Goal: Navigation & Orientation: Go to known website

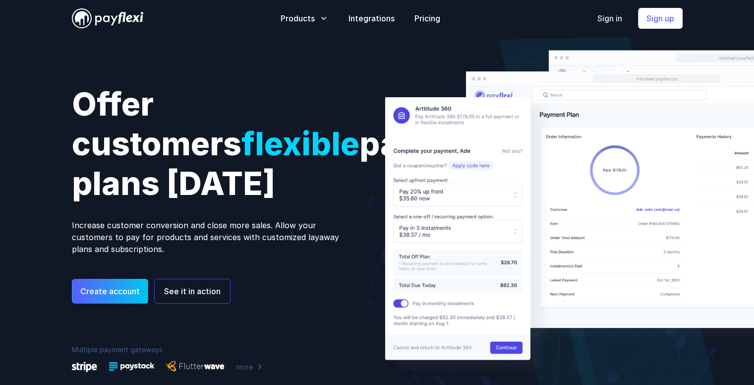
drag, startPoint x: 0, startPoint y: 0, endPoint x: 615, endPoint y: 22, distance: 615.1
click at [615, 22] on link "Sign in" at bounding box center [609, 18] width 25 height 12
click at [327, 244] on p "Increase customer conversion and close more sales. Allow your customers to pay …" at bounding box center [215, 237] width 286 height 36
click at [324, 145] on span "Offer customers flexible payment plans [DATE]" at bounding box center [286, 143] width 428 height 117
drag, startPoint x: 77, startPoint y: 106, endPoint x: 340, endPoint y: 262, distance: 305.9
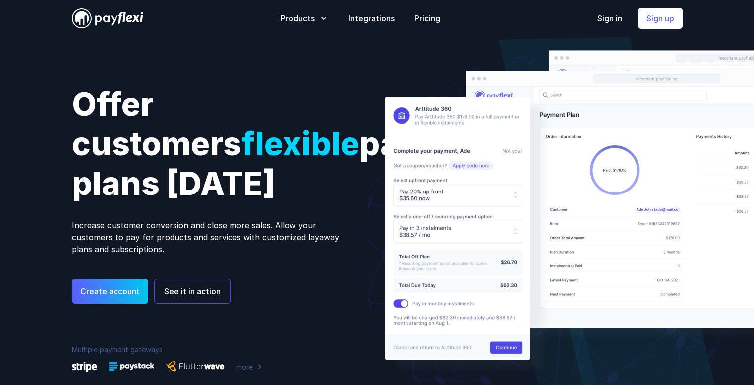
click at [340, 262] on div "Offer customers flexible payment plans [DATE] Increase customer conversion and …" at bounding box center [377, 225] width 635 height 377
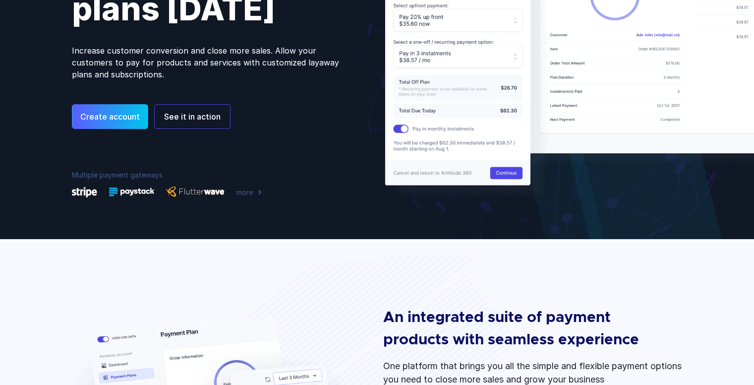
scroll to position [175, 0]
drag, startPoint x: 48, startPoint y: 182, endPoint x: 278, endPoint y: 206, distance: 231.3
click at [278, 206] on div "Offer customers flexible payment plans [DATE] Increase customer conversion and …" at bounding box center [377, 50] width 754 height 377
